Goal: Register for event/course

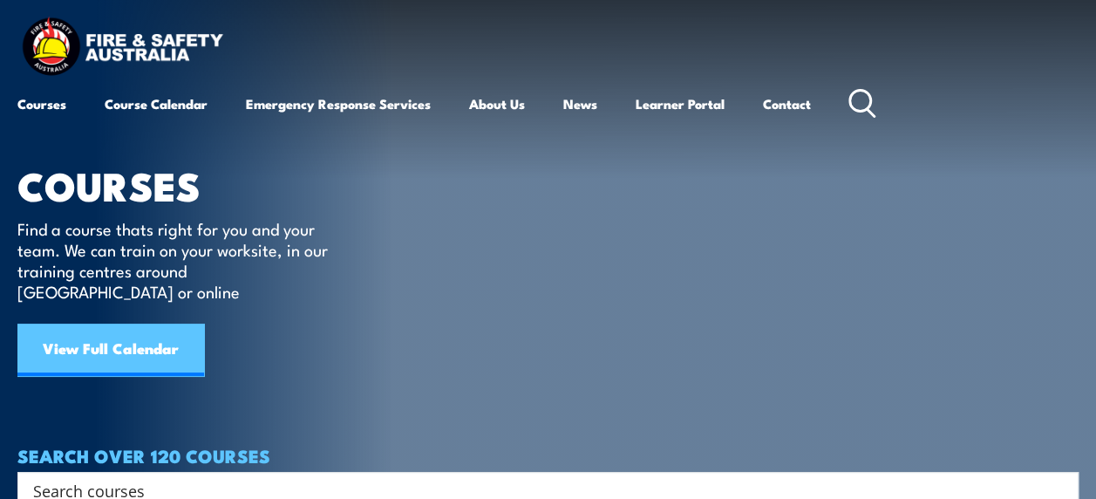
click at [172, 324] on link "View Full Calendar" at bounding box center [110, 350] width 187 height 52
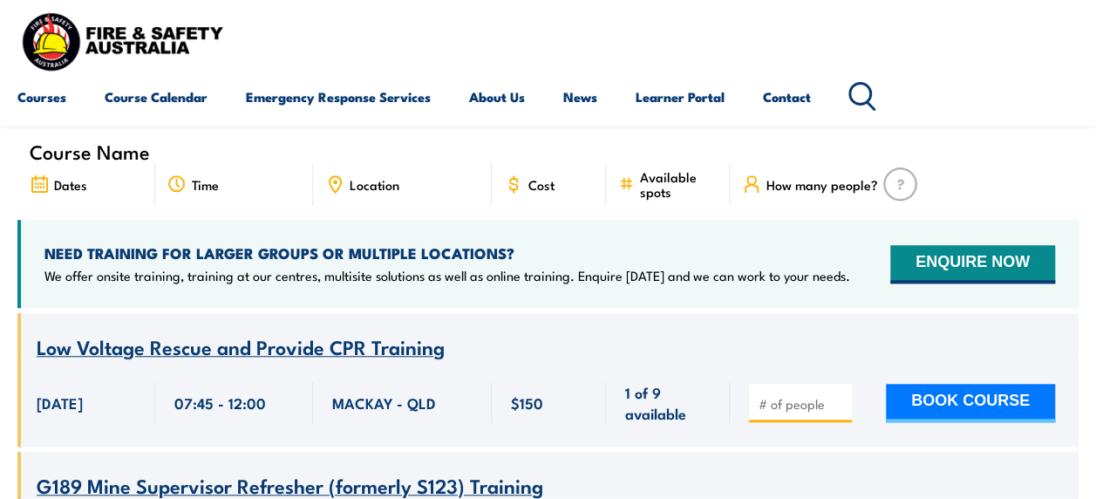
scroll to position [443, 0]
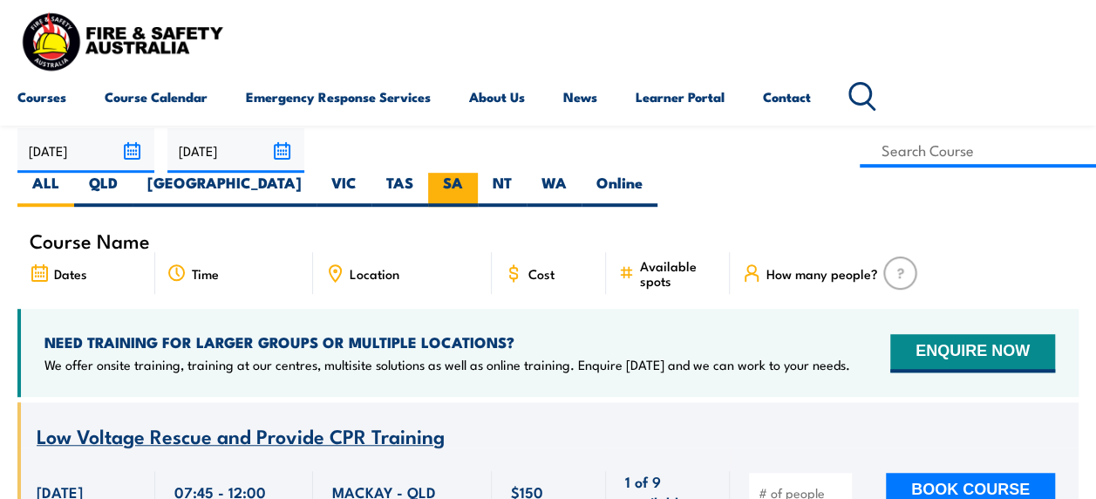
click at [478, 173] on label "SA" at bounding box center [453, 190] width 50 height 34
click at [474, 173] on input "SA" at bounding box center [468, 178] width 11 height 11
radio input "true"
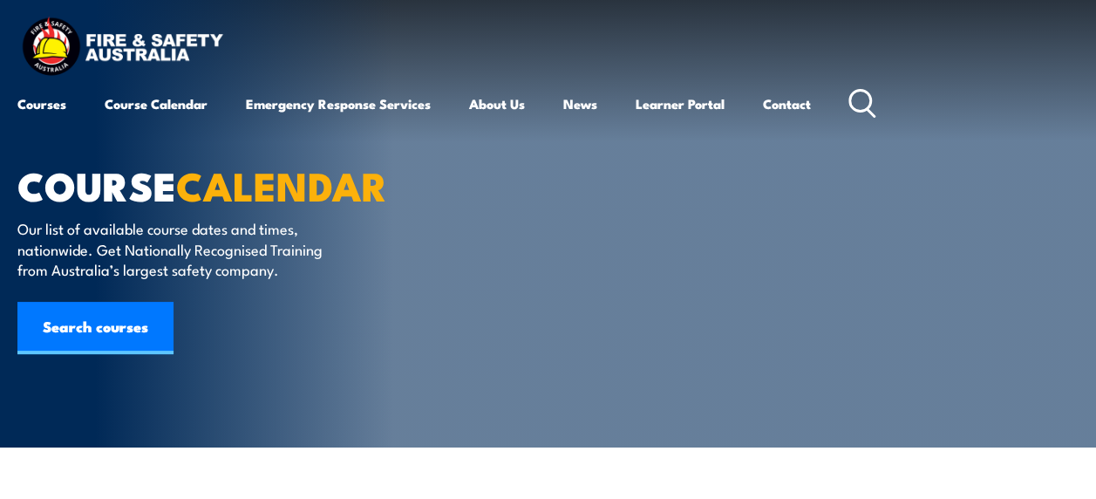
click at [324, 31] on div "Courses Course Calendar Emergency Response Services Services Overview Emergency…" at bounding box center [547, 69] width 1061 height 111
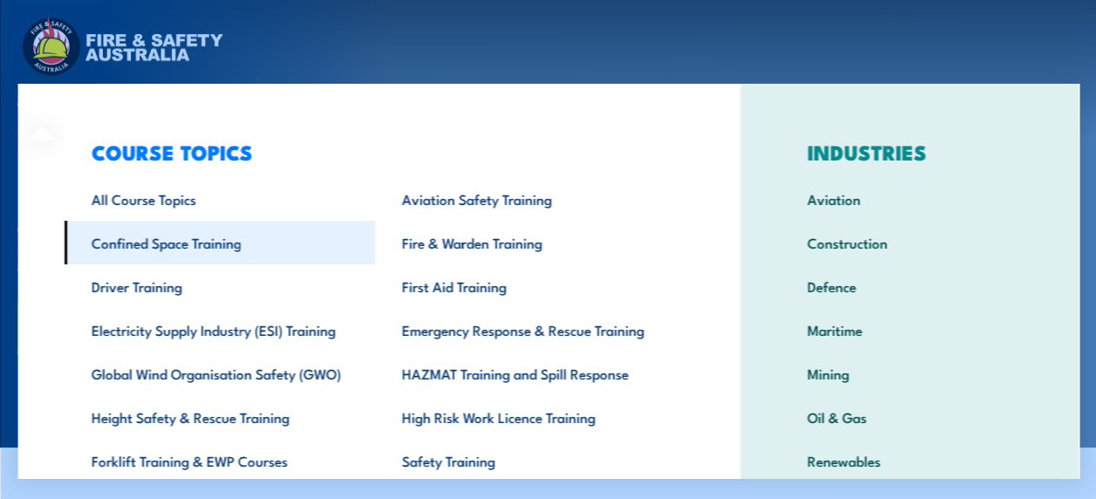
click at [157, 242] on link "Confined Space Training" at bounding box center [219, 243] width 311 height 44
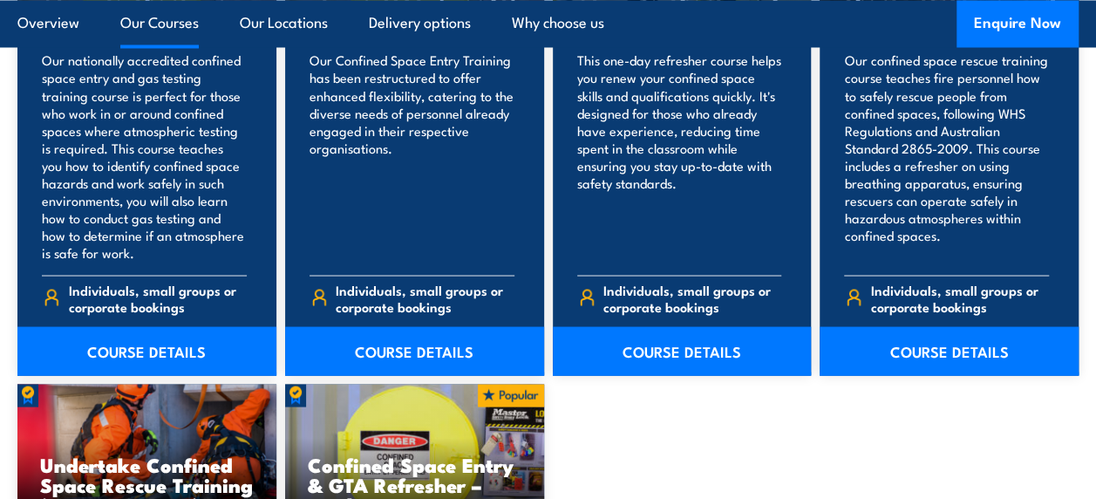
scroll to position [1530, 0]
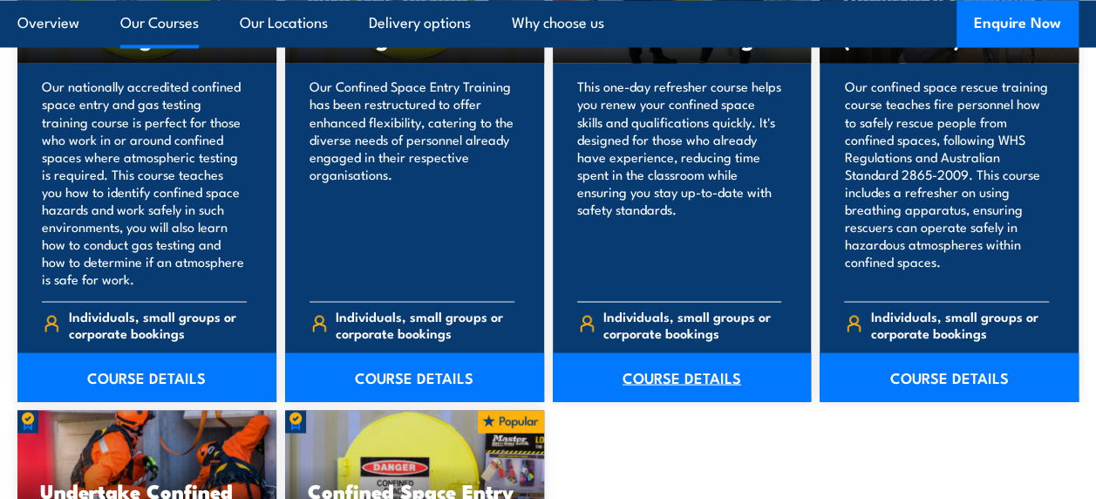
click at [721, 370] on link "COURSE DETAILS" at bounding box center [682, 376] width 259 height 49
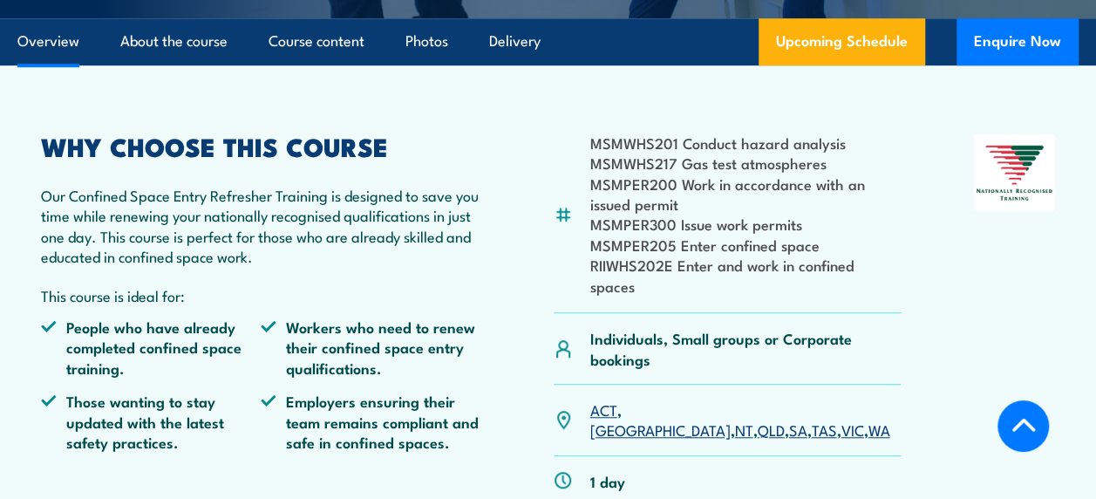
scroll to position [626, 0]
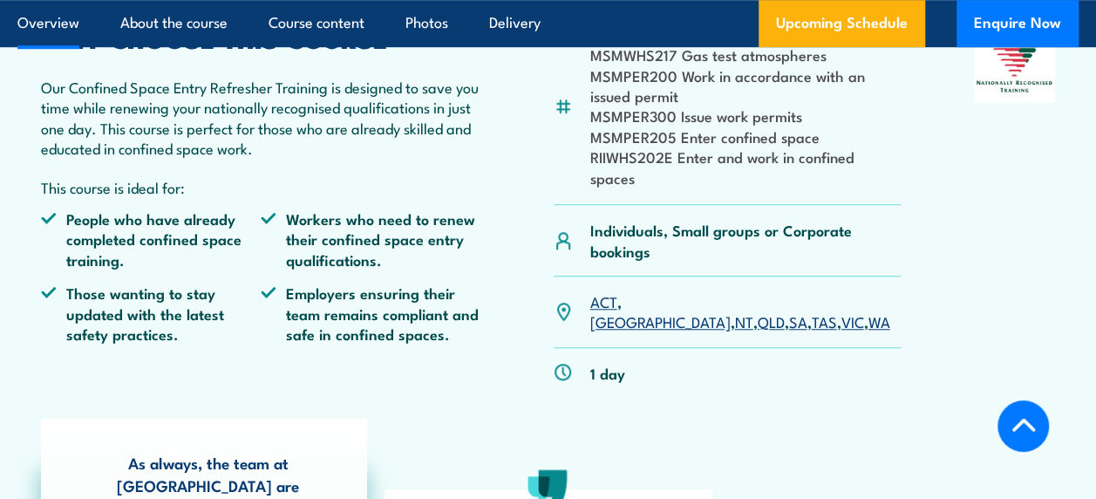
click at [788, 311] on link "SA" at bounding box center [797, 321] width 18 height 21
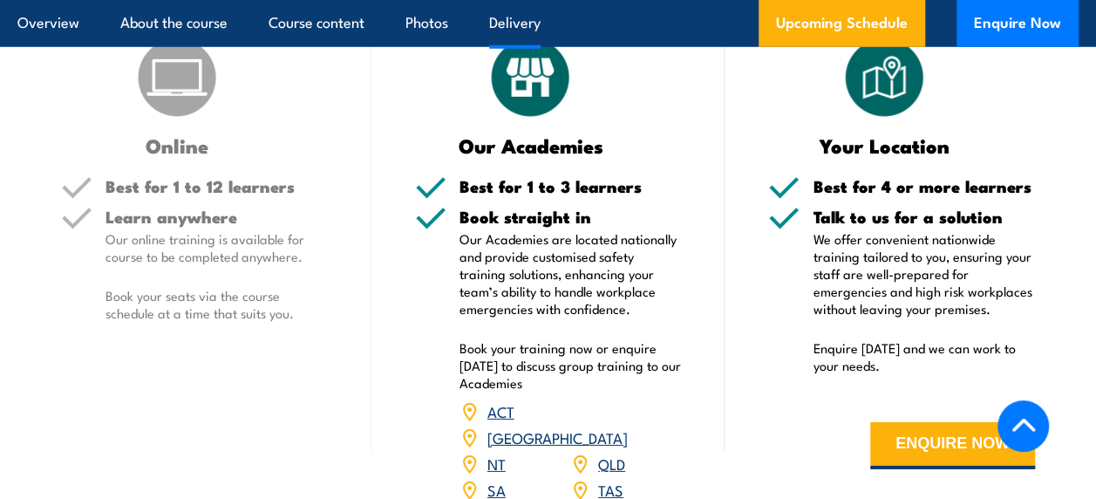
scroll to position [2322, 0]
